Goal: Find specific page/section: Find specific page/section

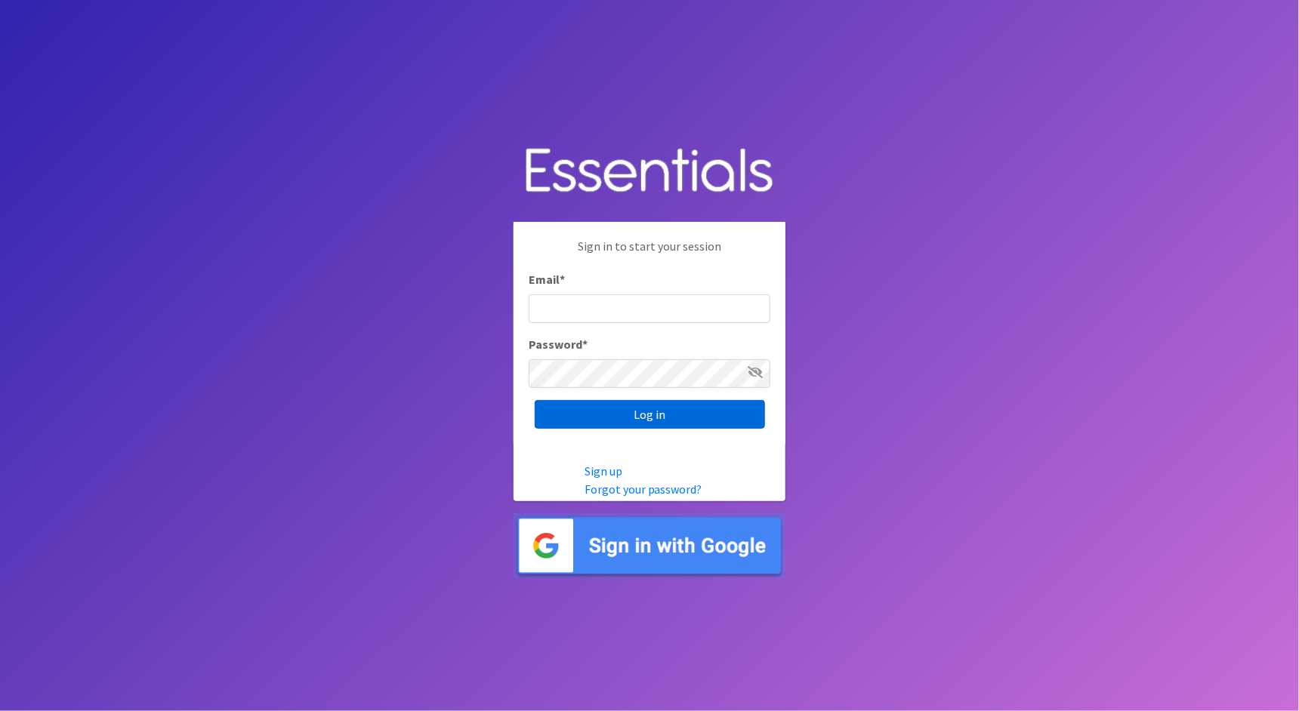
type input "[PERSON_NAME][EMAIL_ADDRESS][DOMAIN_NAME]"
click at [732, 415] on input "Log in" at bounding box center [650, 414] width 230 height 29
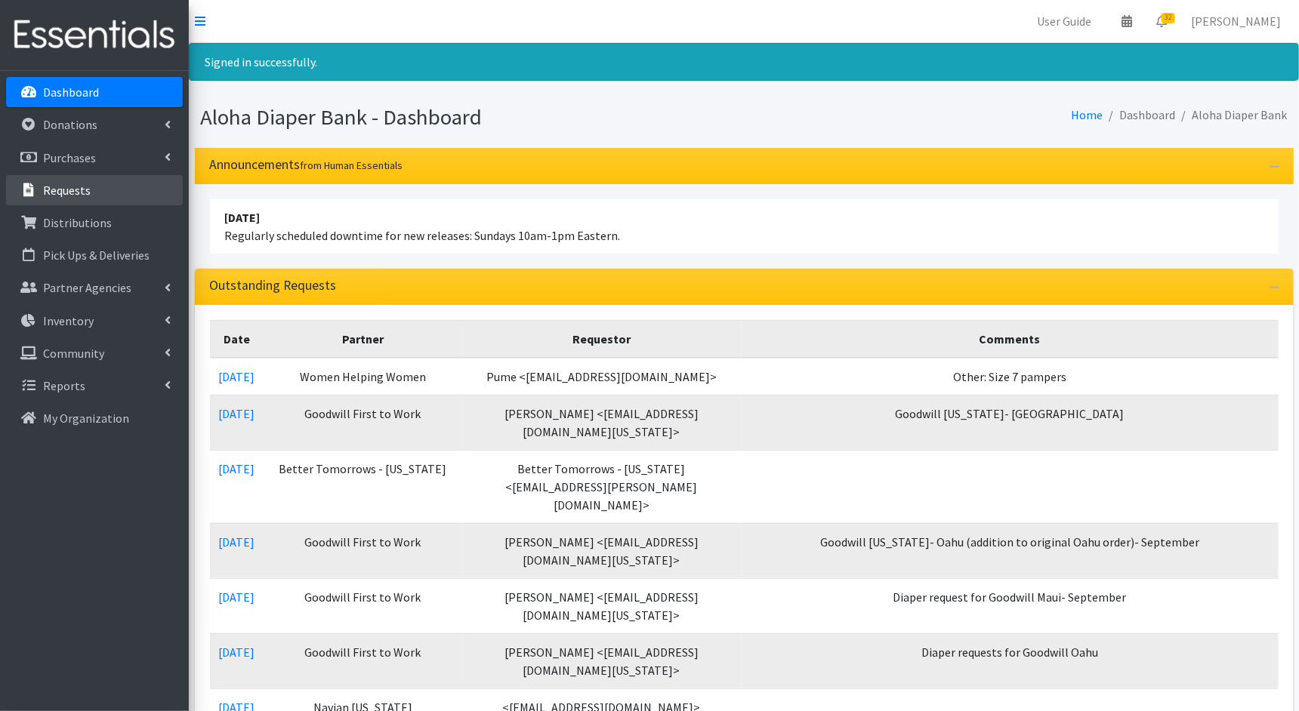
click at [113, 195] on link "Requests" at bounding box center [94, 190] width 177 height 30
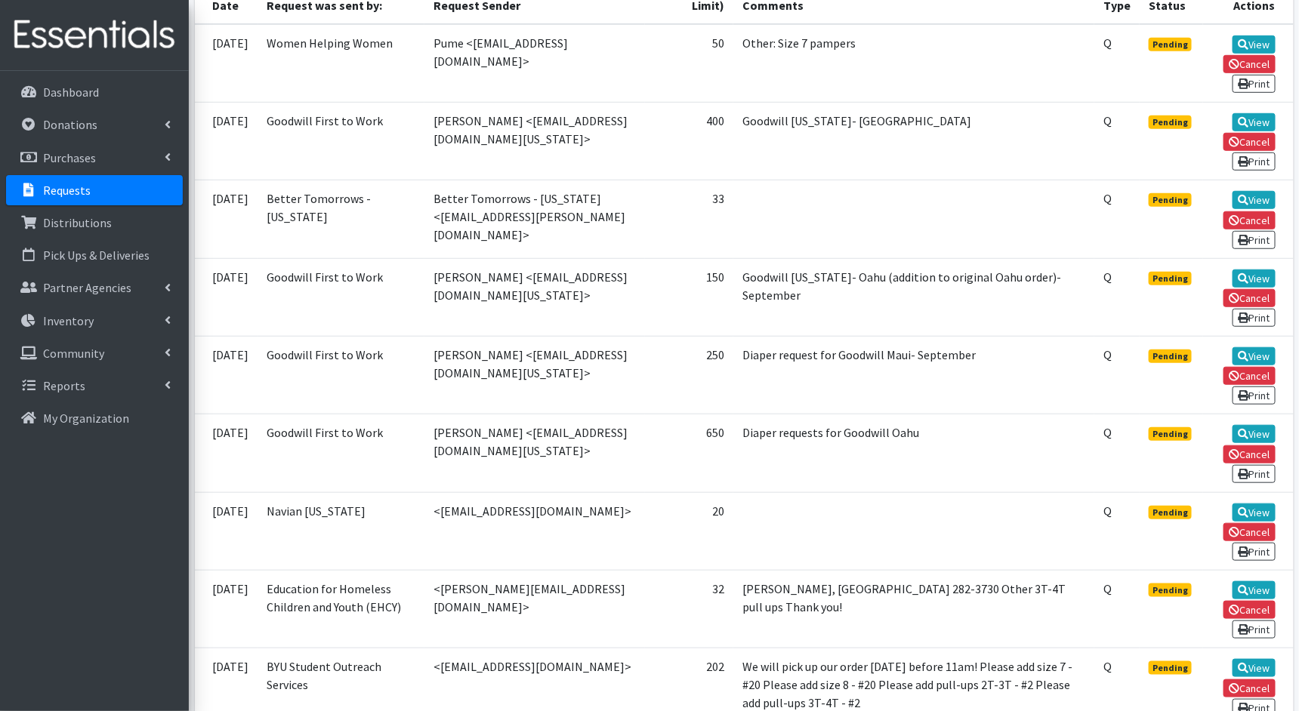
scroll to position [399, 0]
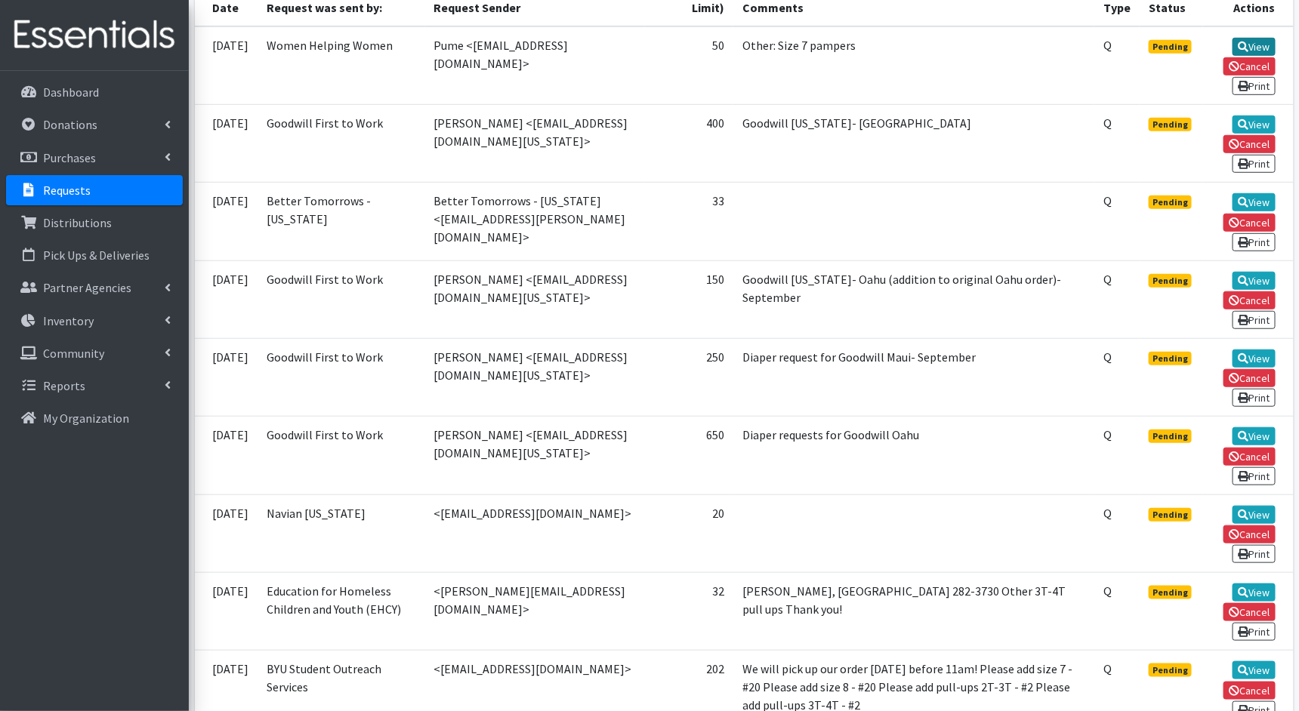
click at [1258, 39] on link "View" at bounding box center [1253, 47] width 43 height 18
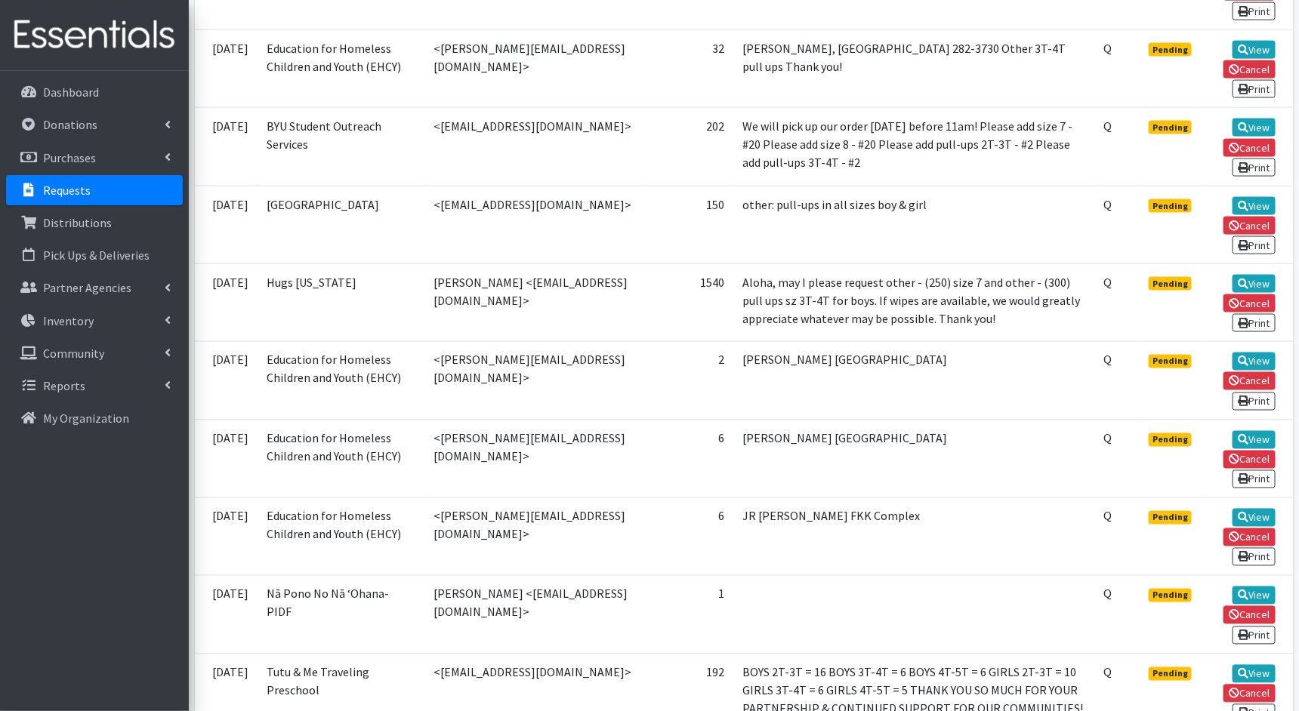
scroll to position [942, 0]
